Goal: Task Accomplishment & Management: Use online tool/utility

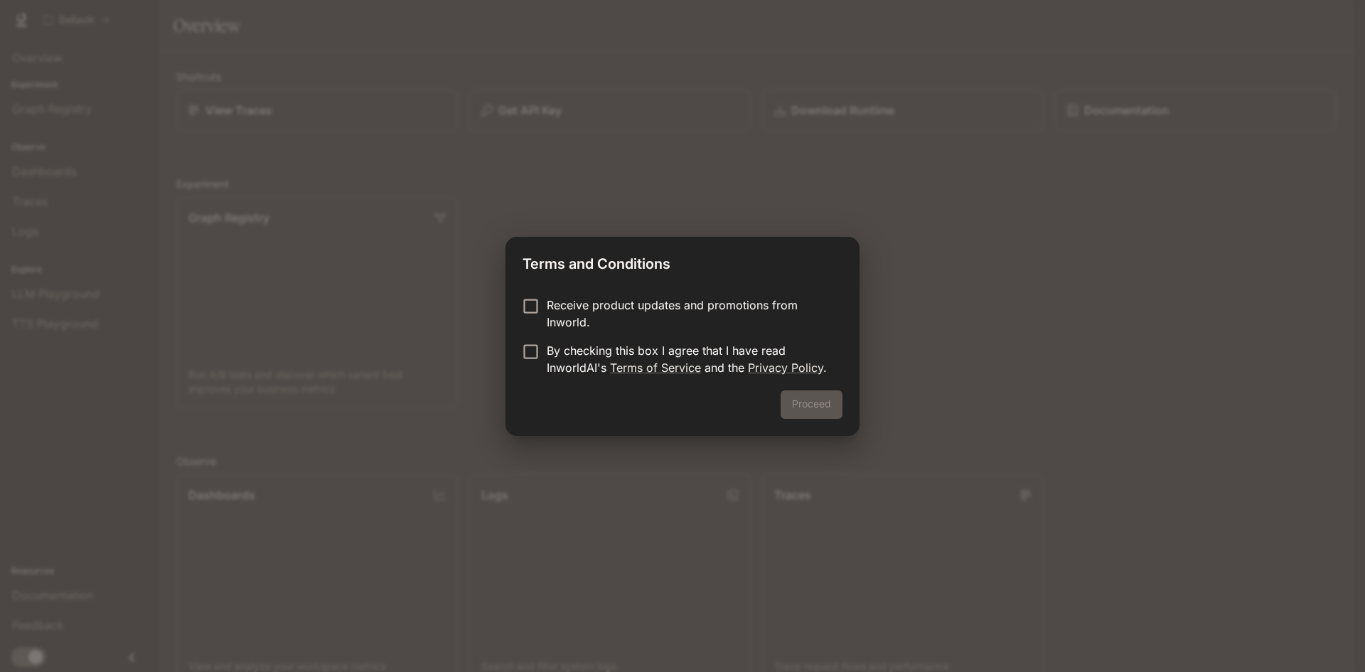
click at [565, 303] on p "Receive product updates and promotions from Inworld." at bounding box center [689, 314] width 284 height 34
click at [572, 309] on p "Receive product updates and promotions from Inworld." at bounding box center [689, 314] width 284 height 34
click at [558, 353] on p "By checking this box I agree that I have read InworldAI's Terms of Service and …" at bounding box center [689, 359] width 284 height 34
click at [828, 412] on button "Proceed" at bounding box center [812, 404] width 62 height 28
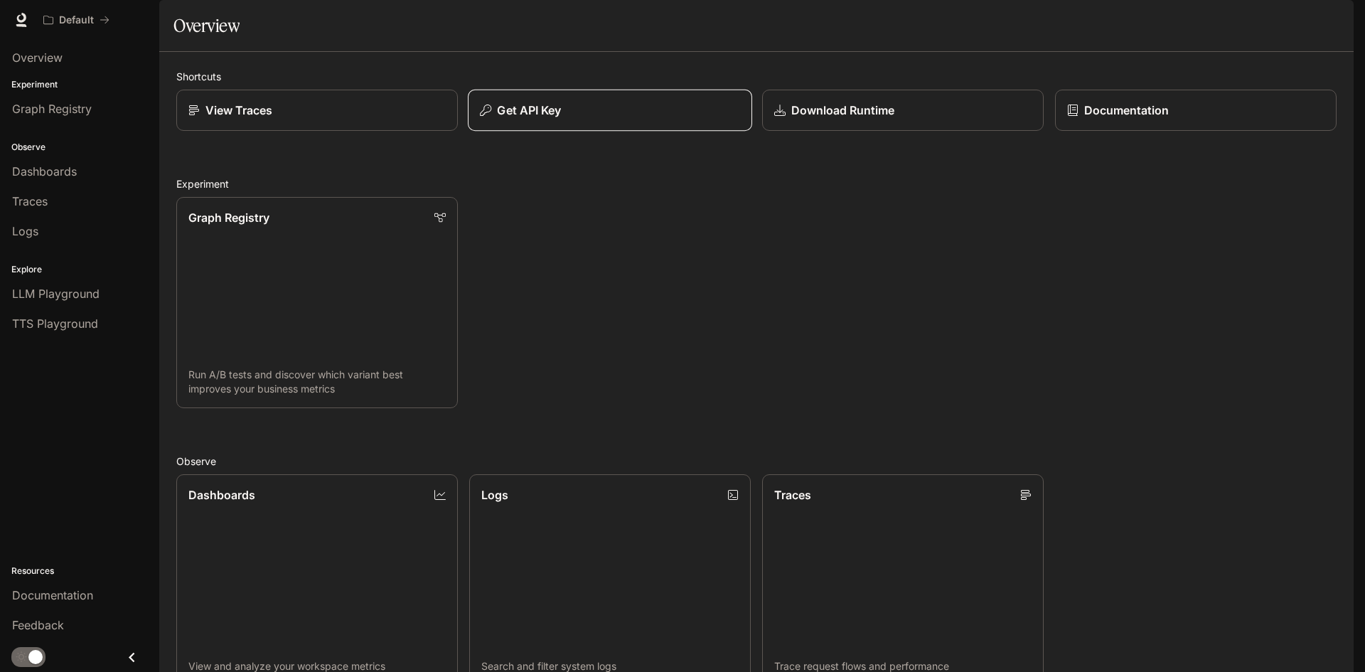
click at [513, 132] on button "Get API Key" at bounding box center [610, 111] width 284 height 42
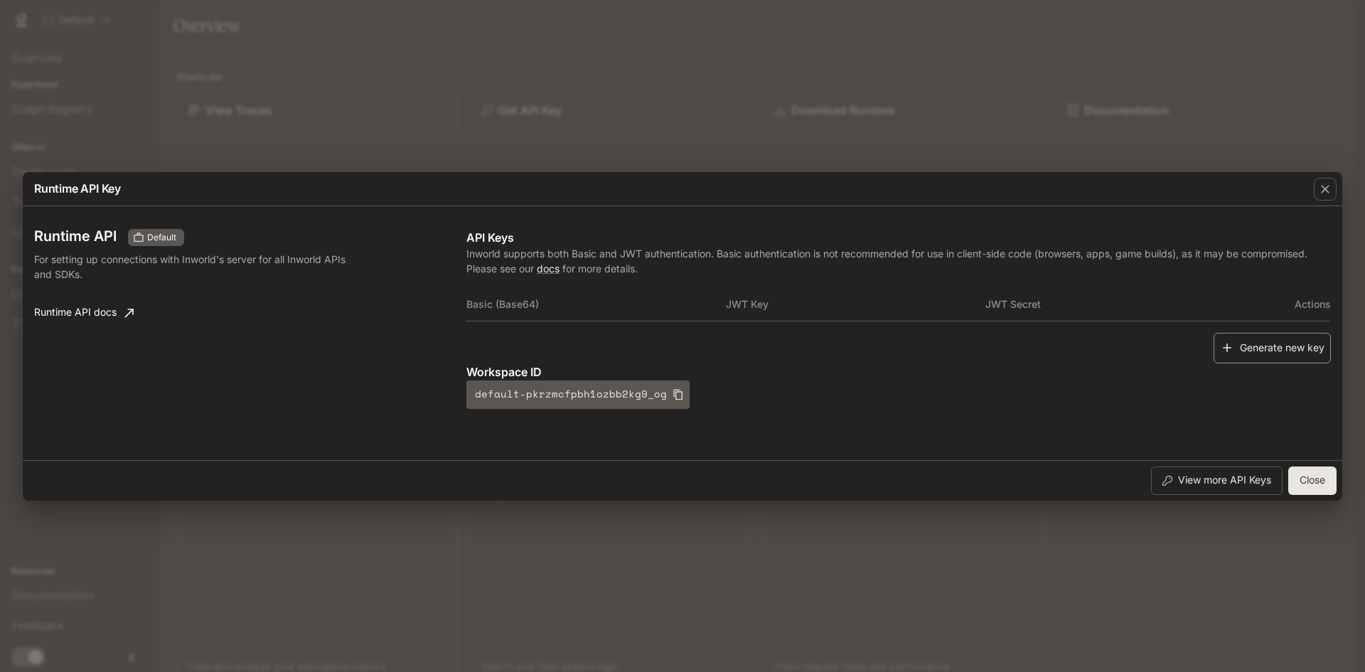
click at [1274, 347] on button "Generate new key" at bounding box center [1272, 348] width 117 height 31
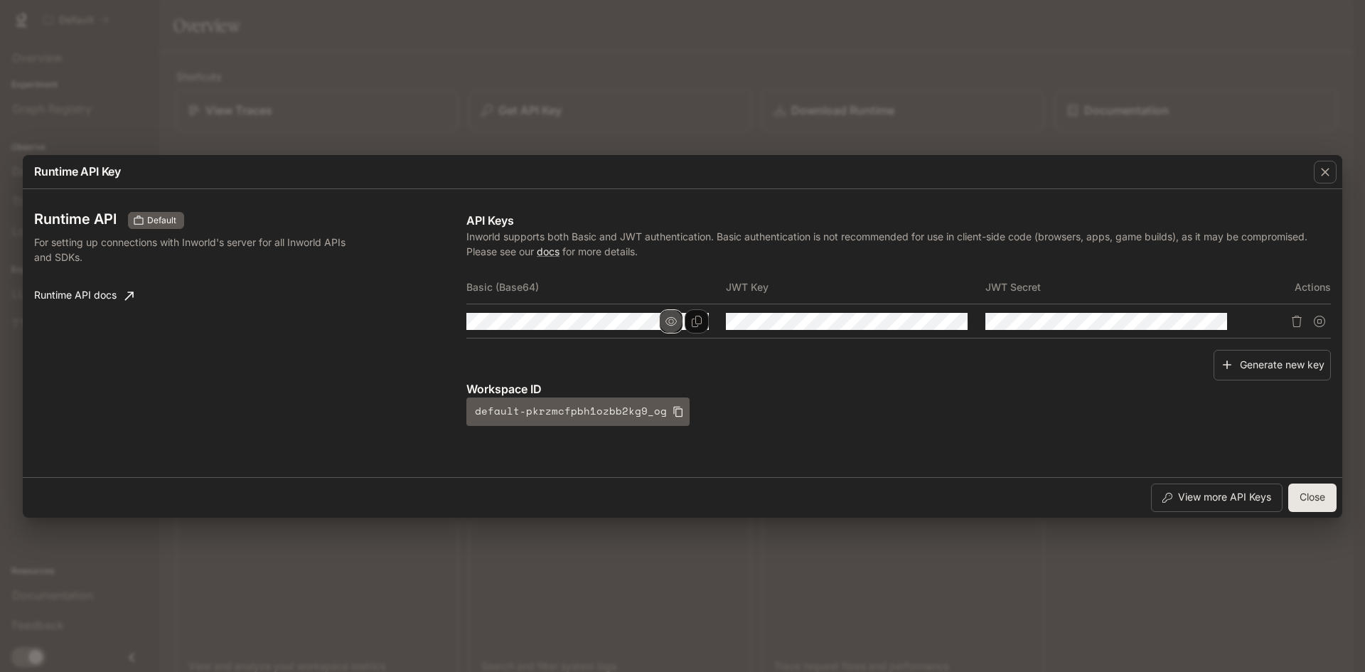
click at [671, 317] on icon "button" at bounding box center [671, 320] width 11 height 9
click at [668, 322] on icon "button" at bounding box center [671, 321] width 11 height 11
click at [693, 322] on icon "Copy Basic (Base64)" at bounding box center [696, 321] width 11 height 11
click at [673, 322] on icon "button" at bounding box center [671, 321] width 11 height 11
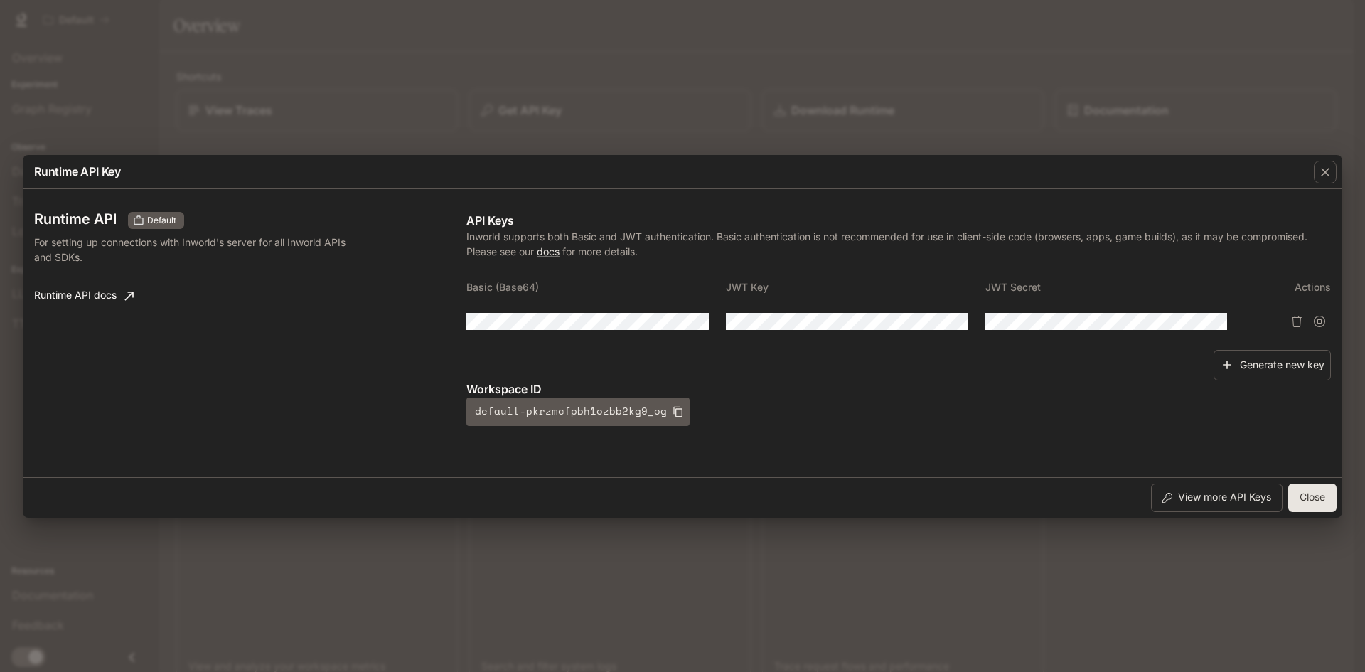
click at [691, 311] on td at bounding box center [597, 321] width 260 height 34
click at [0, 0] on icon "button" at bounding box center [0, 0] width 0 height 0
click at [671, 353] on div "Generate new key" at bounding box center [899, 365] width 865 height 31
click at [772, 308] on tr at bounding box center [899, 321] width 865 height 34
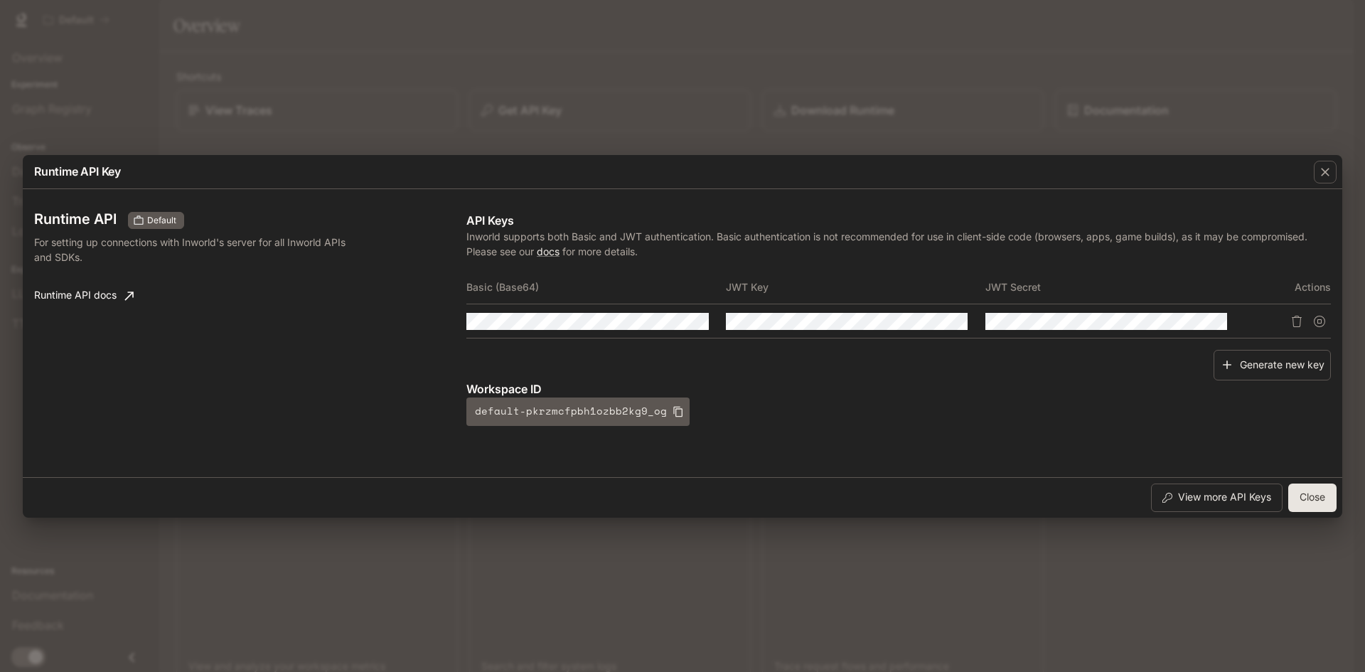
click at [682, 345] on div "Basic (Base64) JWT Key JWT Secret Actions" at bounding box center [899, 310] width 865 height 80
click at [668, 324] on icon "button" at bounding box center [671, 320] width 11 height 9
click at [1328, 174] on icon "button" at bounding box center [1325, 172] width 9 height 9
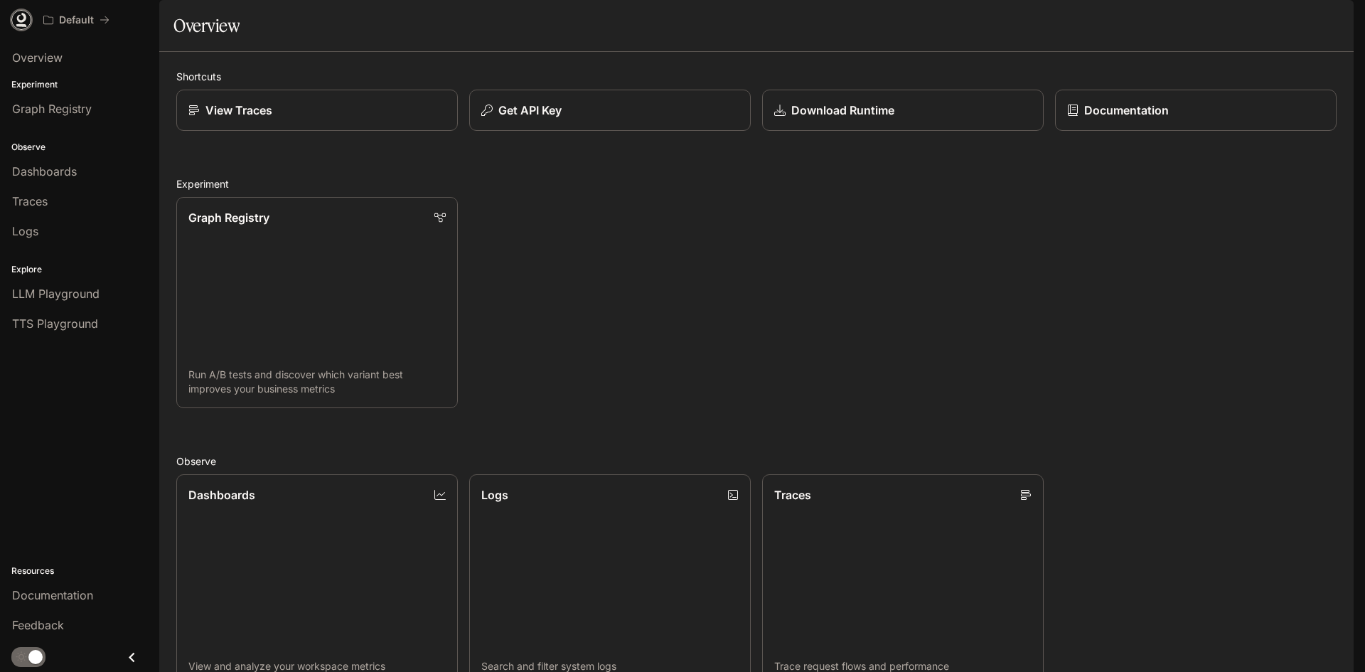
click at [22, 21] on icon at bounding box center [21, 18] width 9 height 10
click at [841, 275] on div "Graph Registry Run A/B tests and discover which variant best improves your busi…" at bounding box center [751, 297] width 1172 height 223
click at [907, 289] on div "Graph Registry Run A/B tests and discover which variant best improves your busi…" at bounding box center [751, 297] width 1172 height 223
